Goal: Download file/media

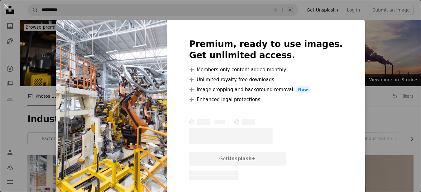
scroll to position [76, 0]
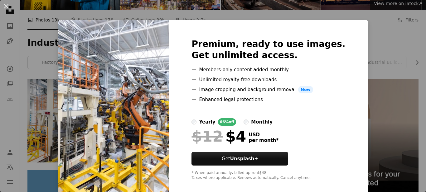
click at [400, 61] on div "An X shape Premium, ready to use images. Get unlimited access. A plus sign Memb…" at bounding box center [213, 96] width 426 height 192
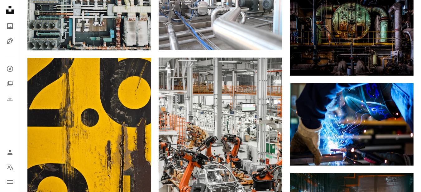
scroll to position [741, 0]
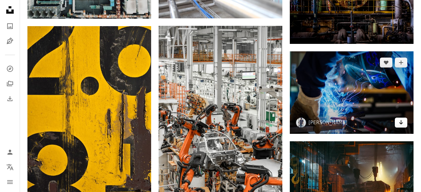
click at [404, 126] on link "Arrow pointing down" at bounding box center [401, 123] width 12 height 10
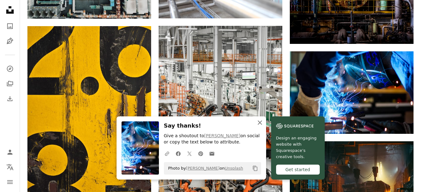
click at [259, 126] on icon "An X shape" at bounding box center [259, 122] width 7 height 7
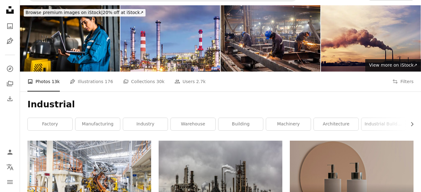
scroll to position [0, 0]
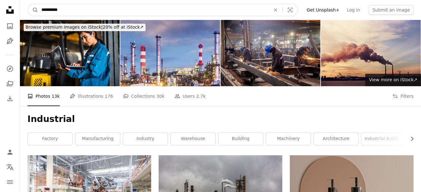
click at [65, 10] on input "**********" at bounding box center [153, 10] width 230 height 12
type input "**********"
click at [28, 4] on button "A magnifying glass" at bounding box center [33, 10] width 11 height 12
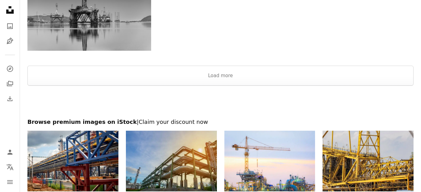
scroll to position [806, 0]
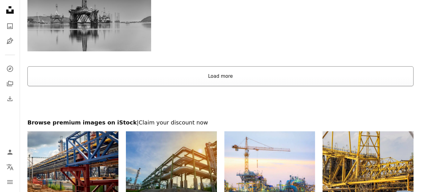
click at [203, 74] on button "Load more" at bounding box center [220, 76] width 386 height 20
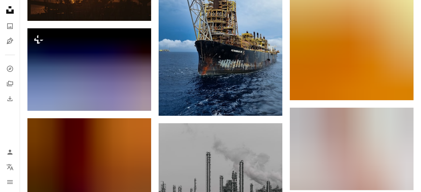
scroll to position [4376, 0]
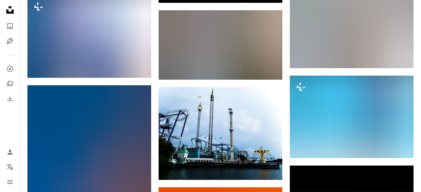
scroll to position [5720, 0]
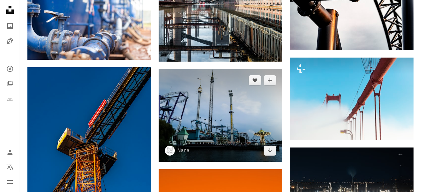
click at [213, 84] on img at bounding box center [221, 115] width 124 height 93
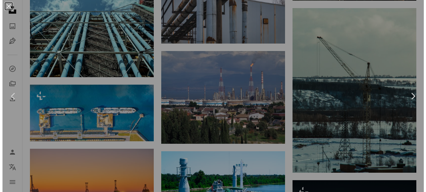
scroll to position [6627, 0]
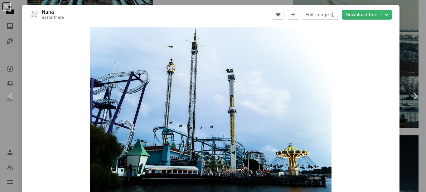
click at [407, 35] on div "An X shape Chevron left Chevron right [PERSON_NAME] A heart A plus sign Edit im…" at bounding box center [213, 96] width 426 height 192
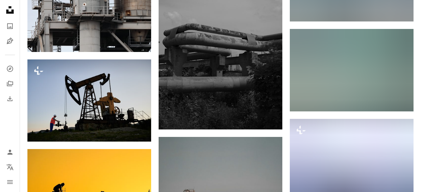
scroll to position [9909, 0]
